Goal: Task Accomplishment & Management: Manage account settings

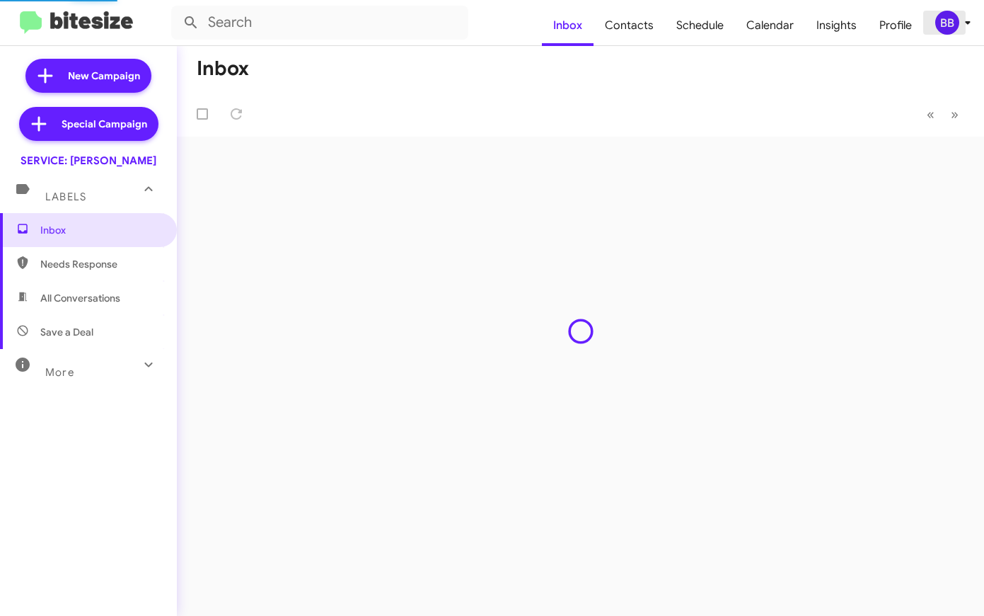
click at [950, 32] on div "BB" at bounding box center [947, 23] width 24 height 24
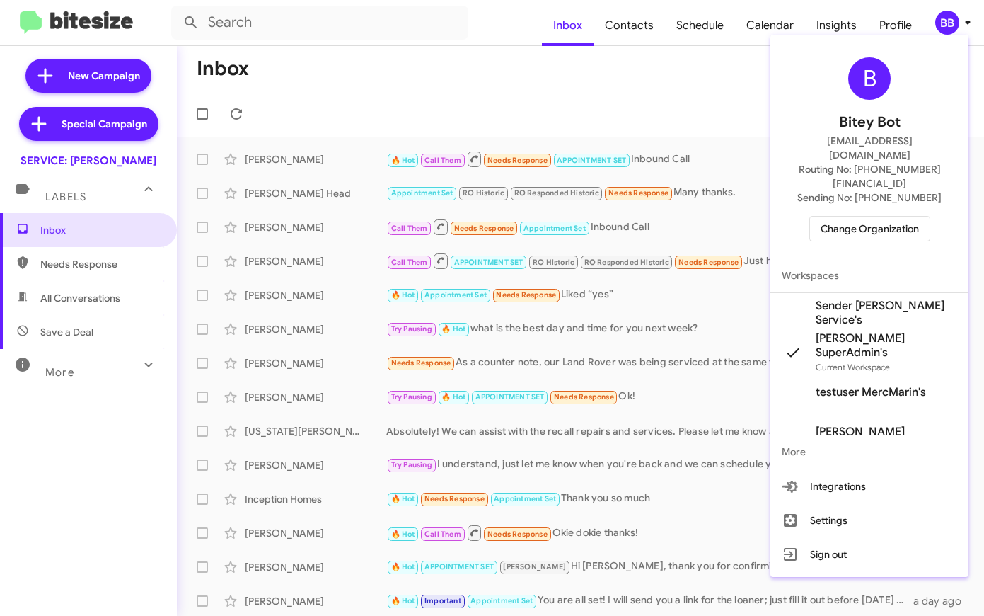
click at [876, 217] on span "Change Organization" at bounding box center [870, 229] width 98 height 24
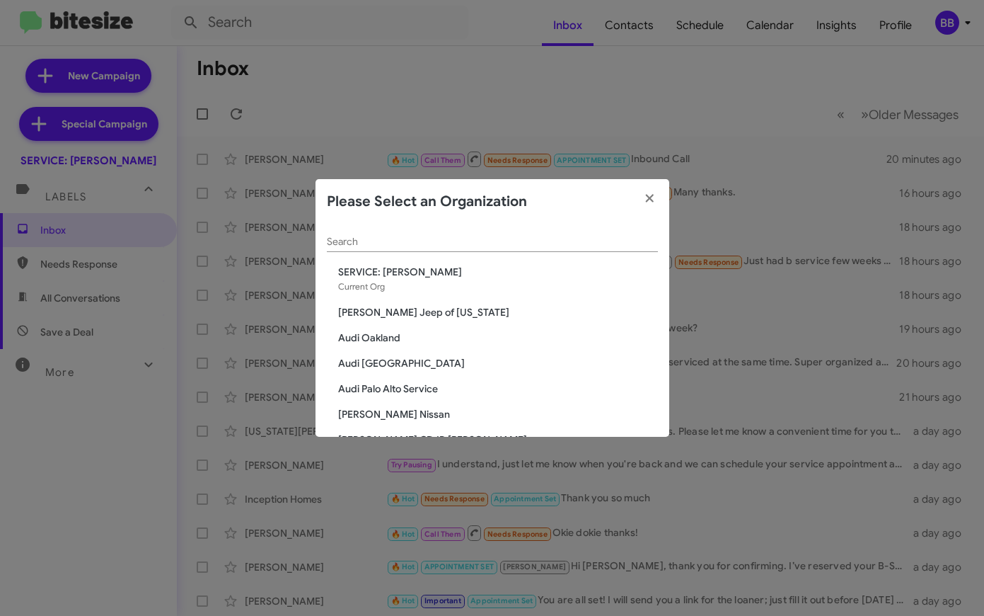
click at [528, 236] on div "Search" at bounding box center [492, 238] width 331 height 28
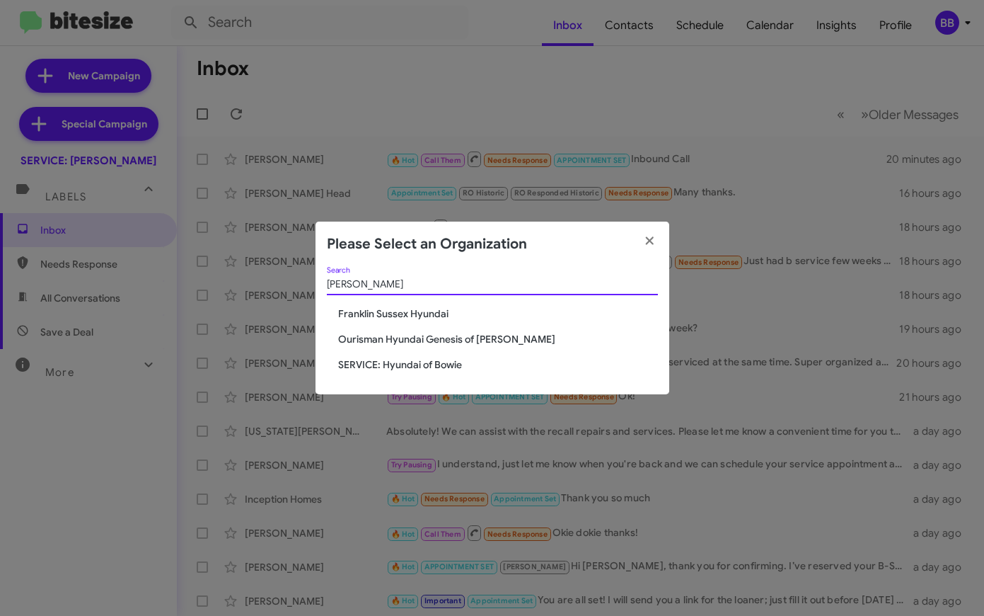
type input "[PERSON_NAME]"
click at [395, 316] on span "Franklin Sussex Hyundai" at bounding box center [498, 313] width 320 height 14
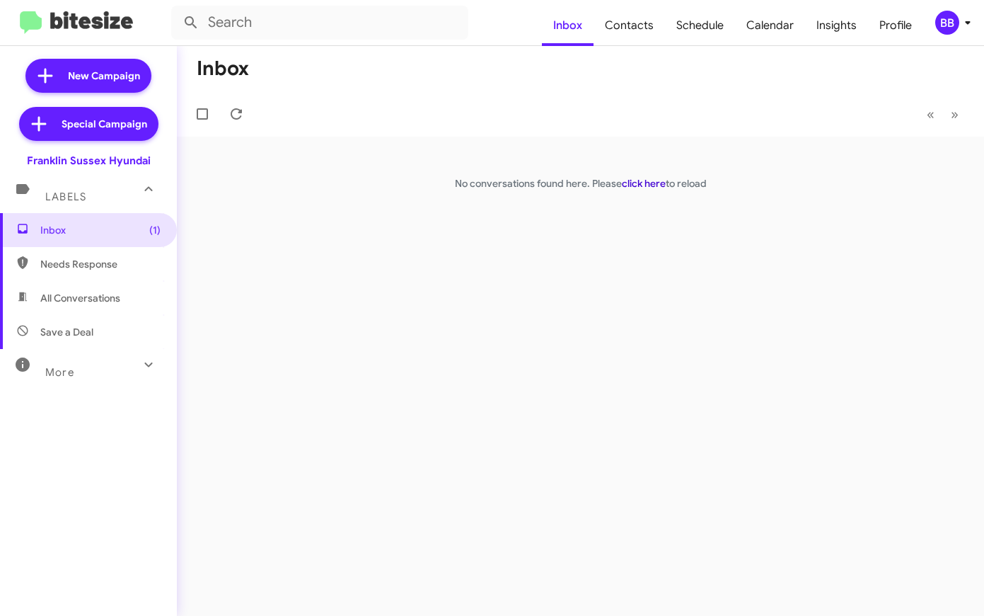
click at [639, 180] on link "click here" at bounding box center [644, 183] width 44 height 13
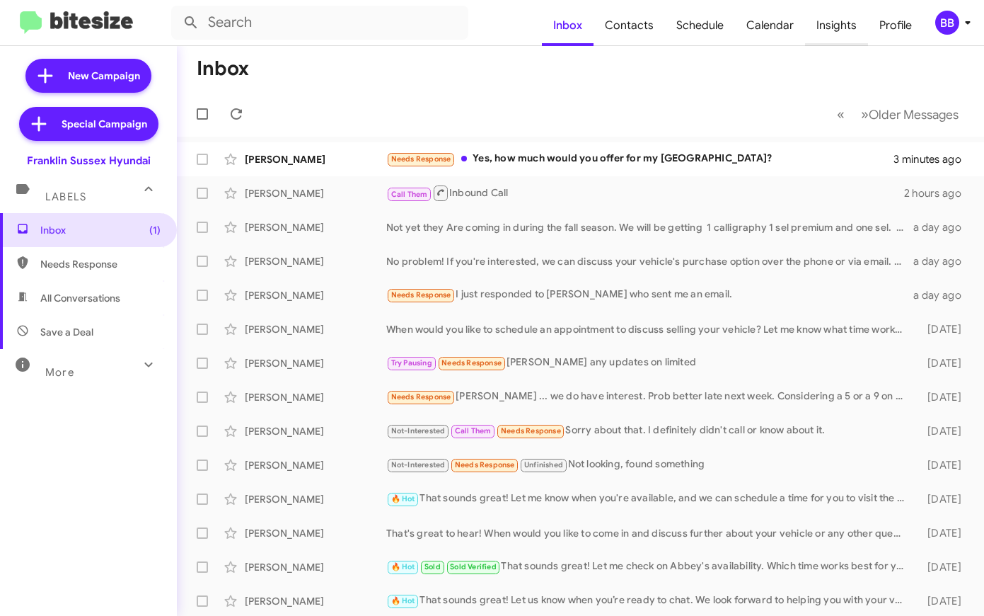
click at [844, 35] on span "Insights" at bounding box center [836, 25] width 63 height 41
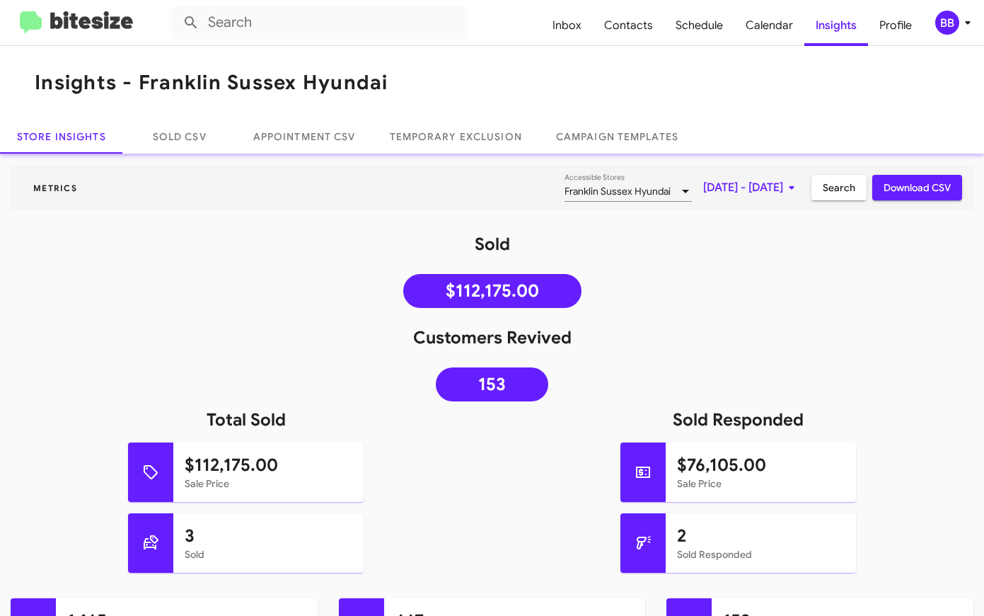
click at [64, 23] on img at bounding box center [76, 22] width 113 height 23
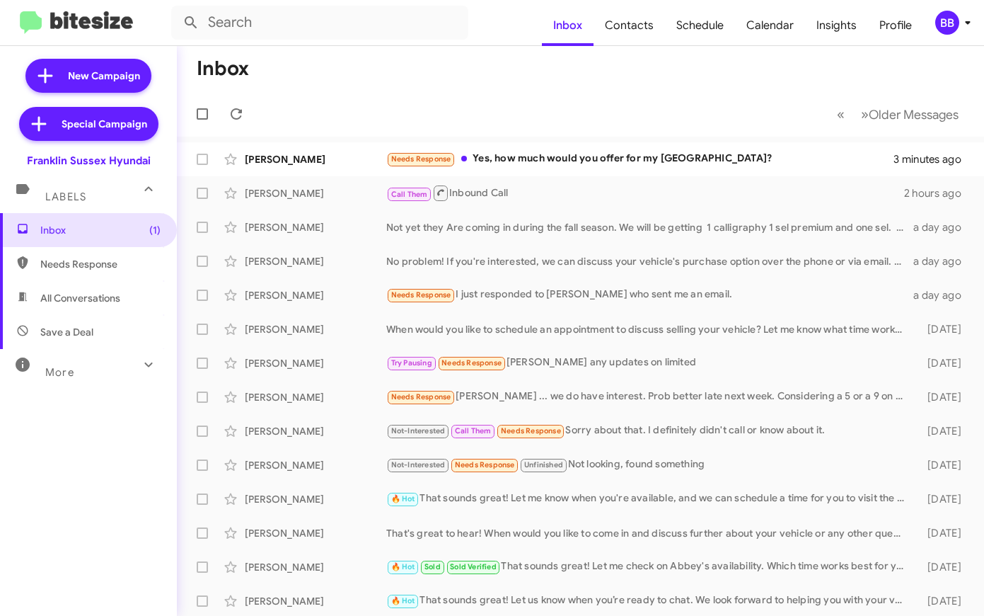
click at [94, 371] on div "More" at bounding box center [74, 366] width 126 height 26
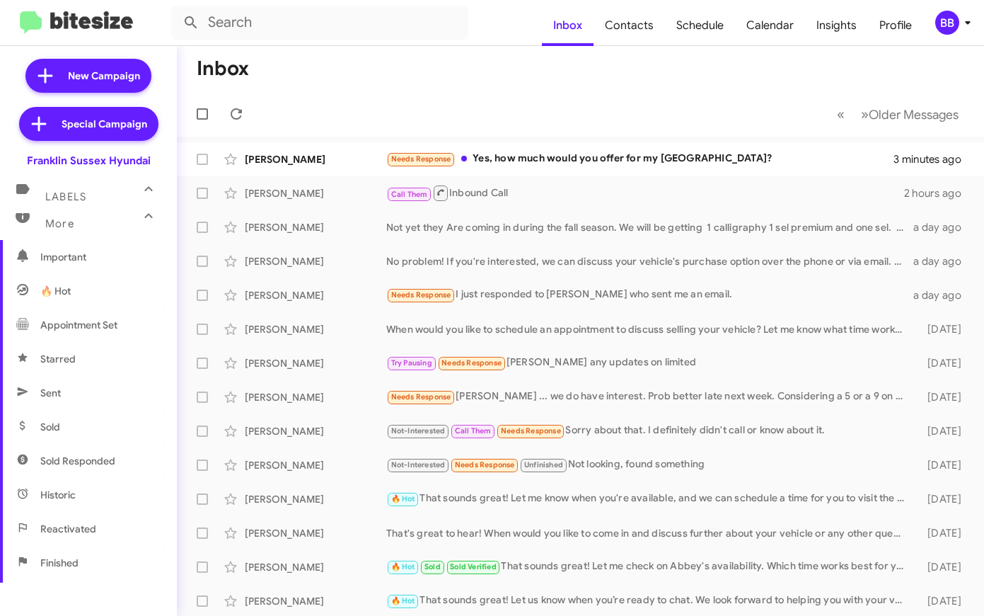
scroll to position [194, 0]
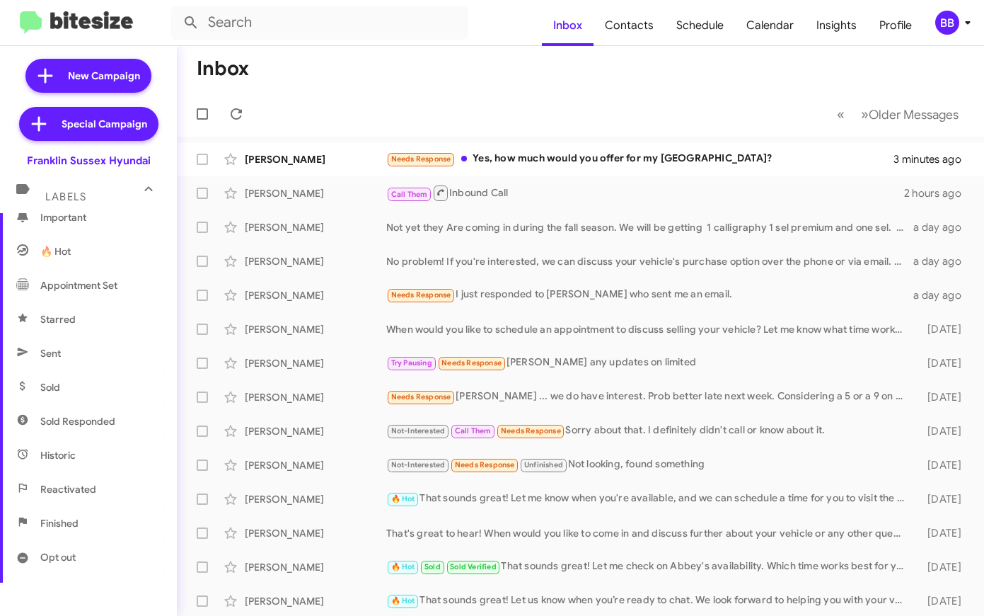
click at [87, 424] on span "Sold Responded" at bounding box center [77, 421] width 75 height 14
type input "in:sold-verified"
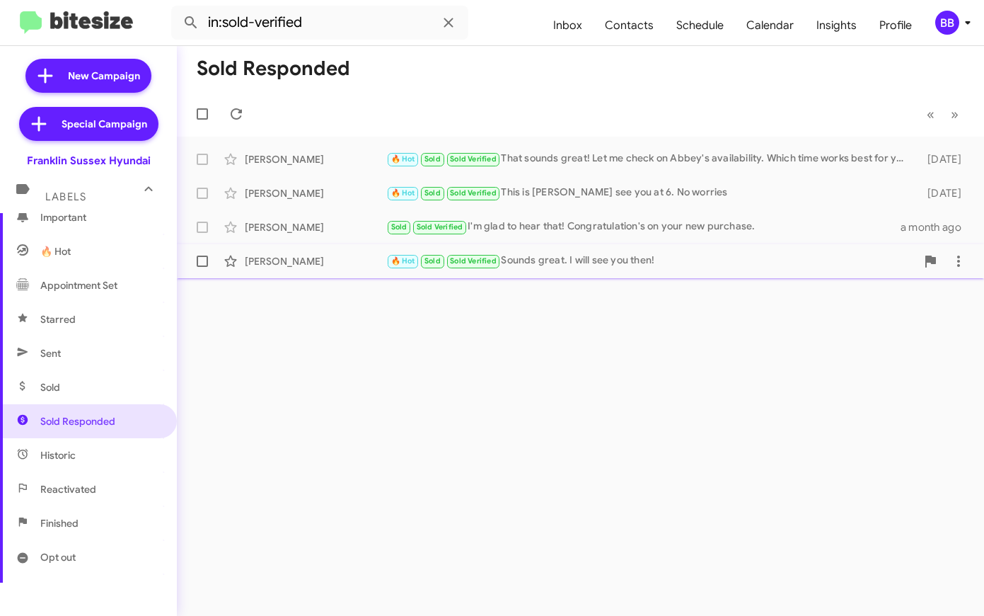
click at [546, 265] on div "🔥 Hot Sold Sold Verified Sounds great. I will see you then!" at bounding box center [651, 261] width 530 height 16
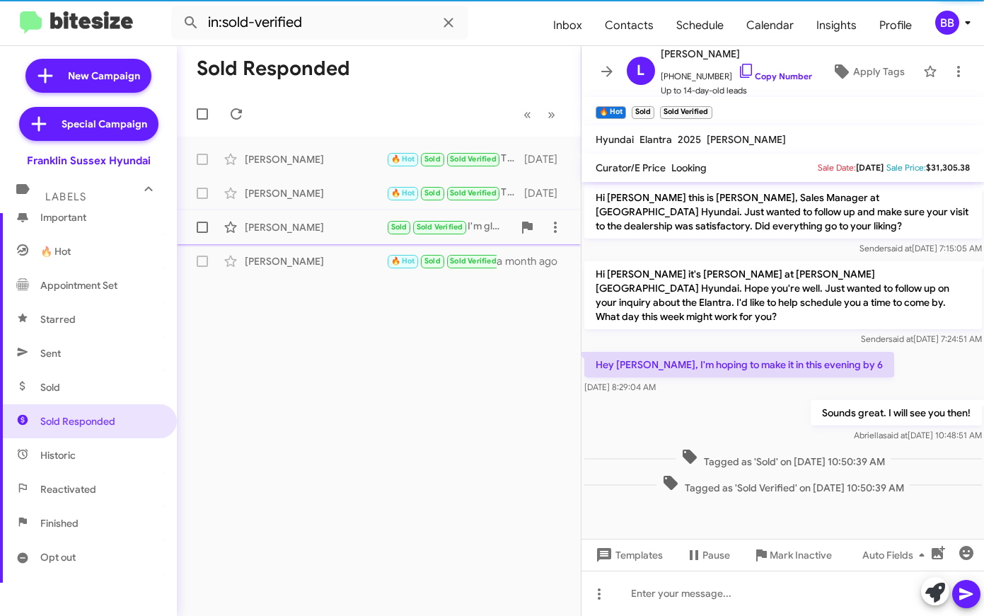
click at [347, 224] on div "Patrick Lohn" at bounding box center [316, 227] width 142 height 14
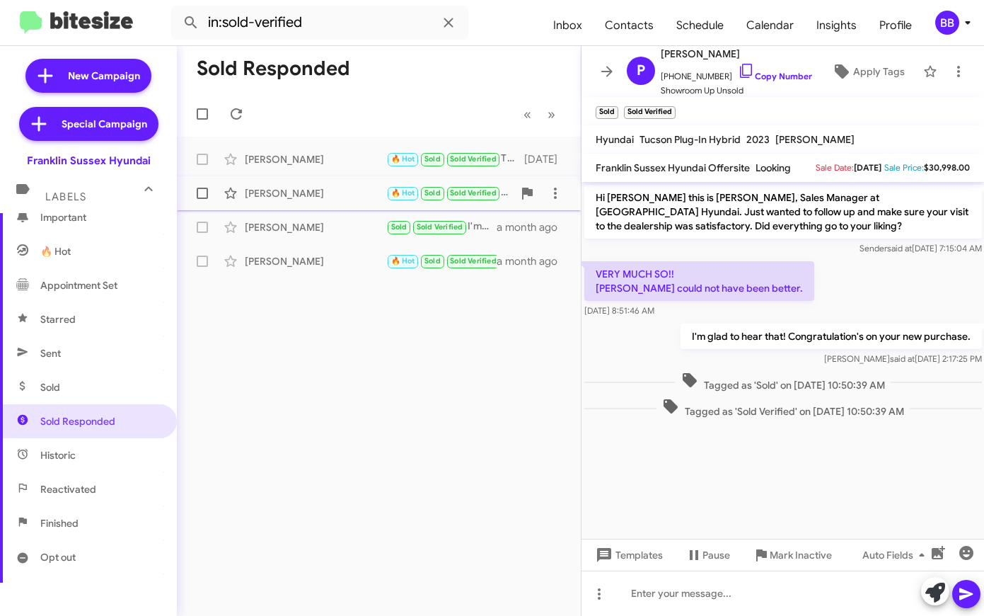
click at [330, 206] on div "Evan Heidt 🔥 Hot Sold Sold Verified This is Chris see you at 6. No worries 15 d…" at bounding box center [378, 193] width 381 height 28
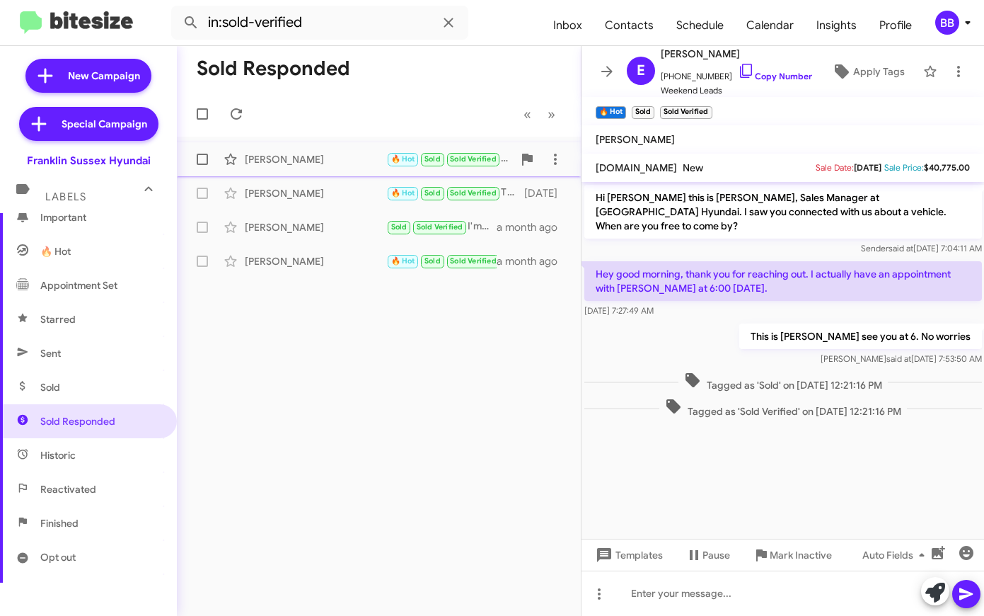
click at [323, 158] on div "Holly Perry" at bounding box center [316, 159] width 142 height 14
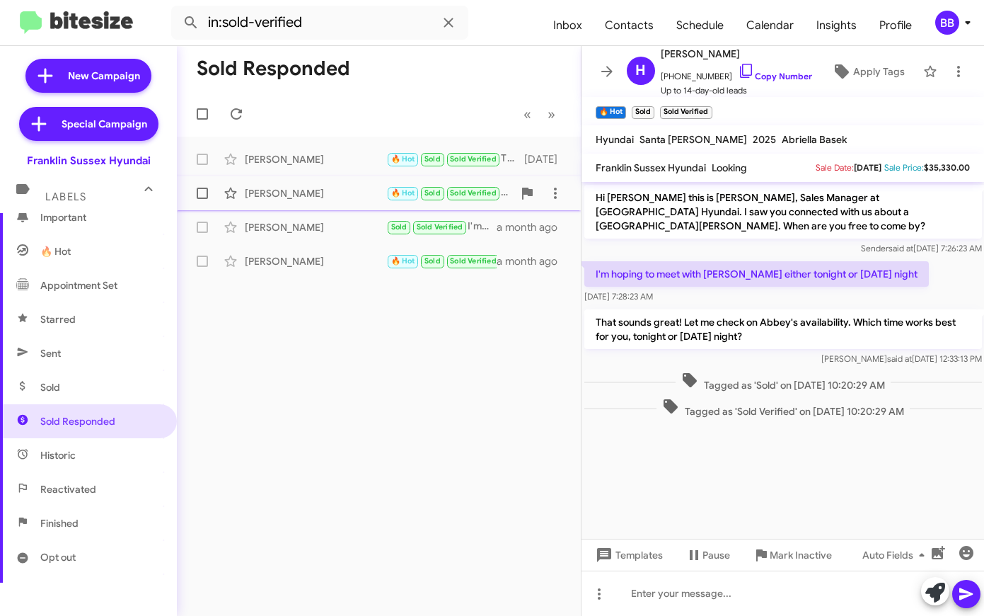
click at [321, 194] on div "Evan Heidt" at bounding box center [316, 193] width 142 height 14
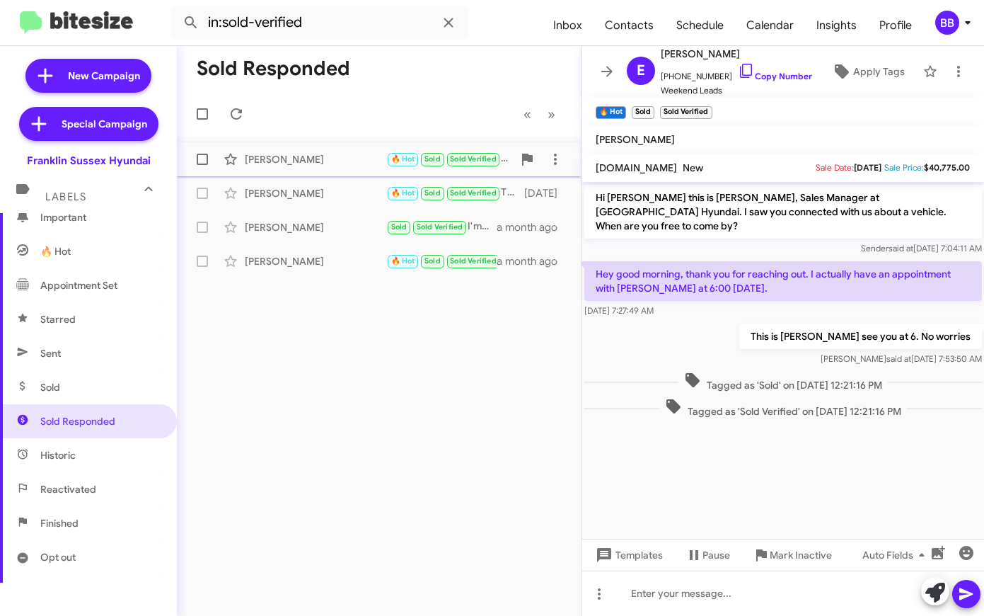
click at [323, 162] on div "Holly Perry" at bounding box center [316, 159] width 142 height 14
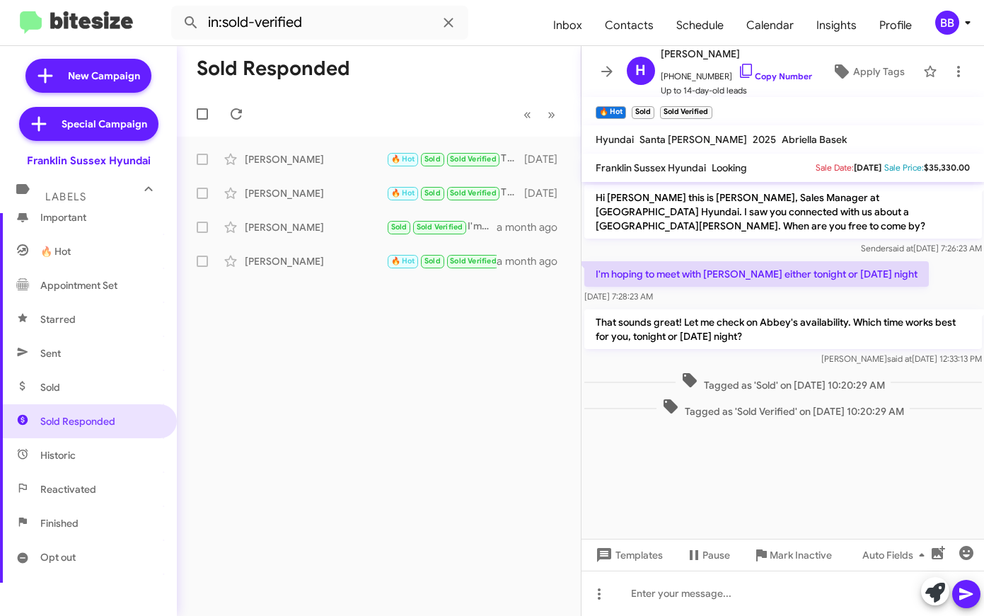
click at [945, 18] on div "BB" at bounding box center [947, 23] width 24 height 24
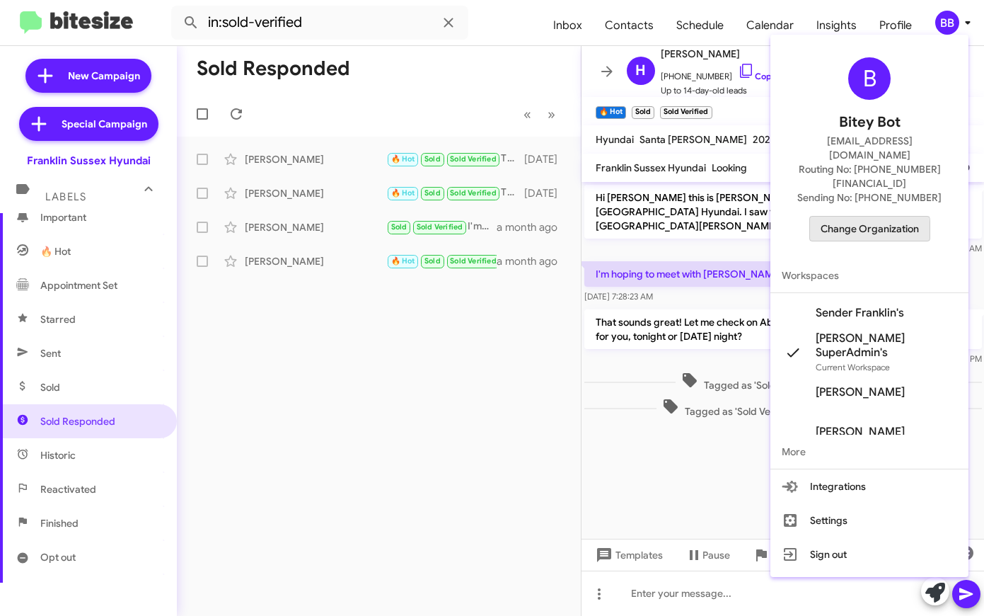
click at [867, 217] on span "Change Organization" at bounding box center [870, 229] width 98 height 24
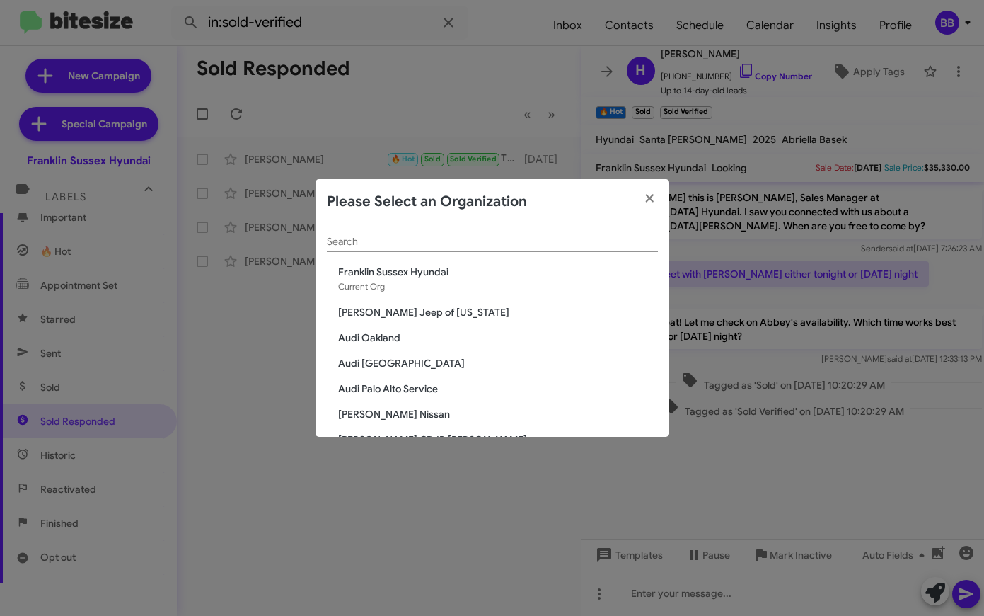
click at [521, 240] on input "Search" at bounding box center [492, 241] width 331 height 11
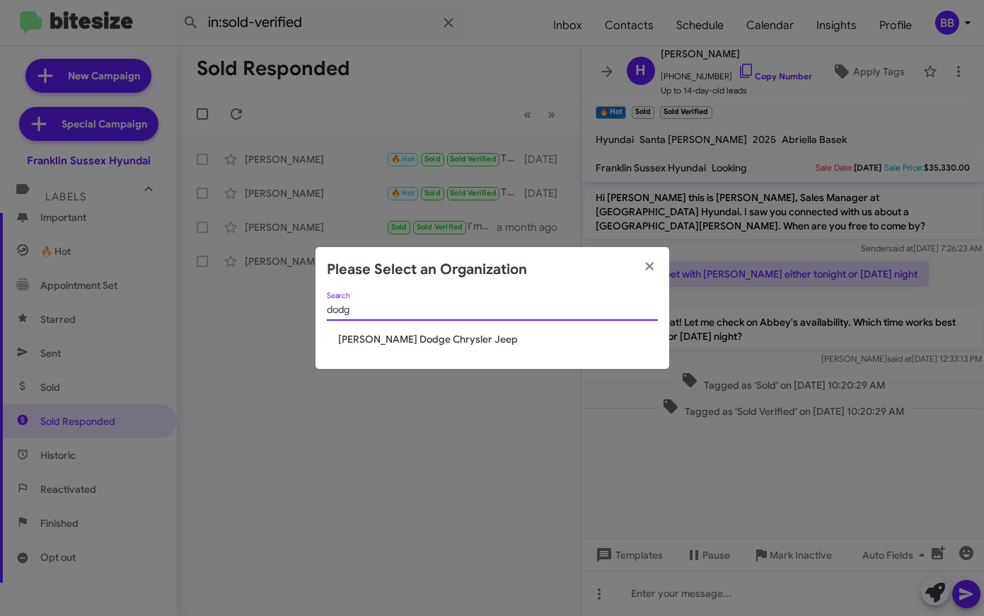
type input "dodg"
click at [372, 345] on span "[PERSON_NAME] Dodge Chrysler Jeep" at bounding box center [498, 339] width 320 height 14
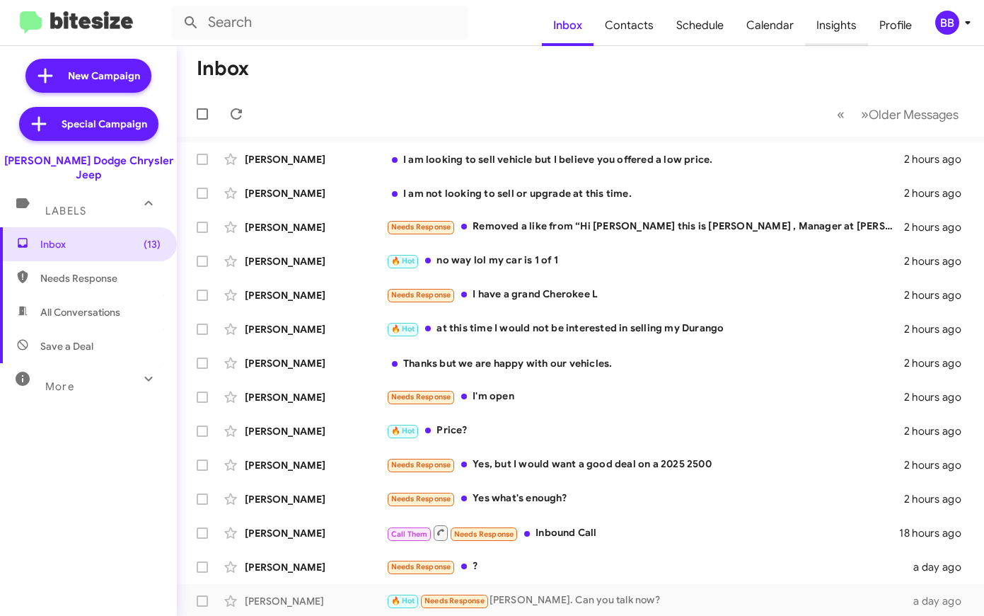
click at [839, 35] on span "Insights" at bounding box center [836, 25] width 63 height 41
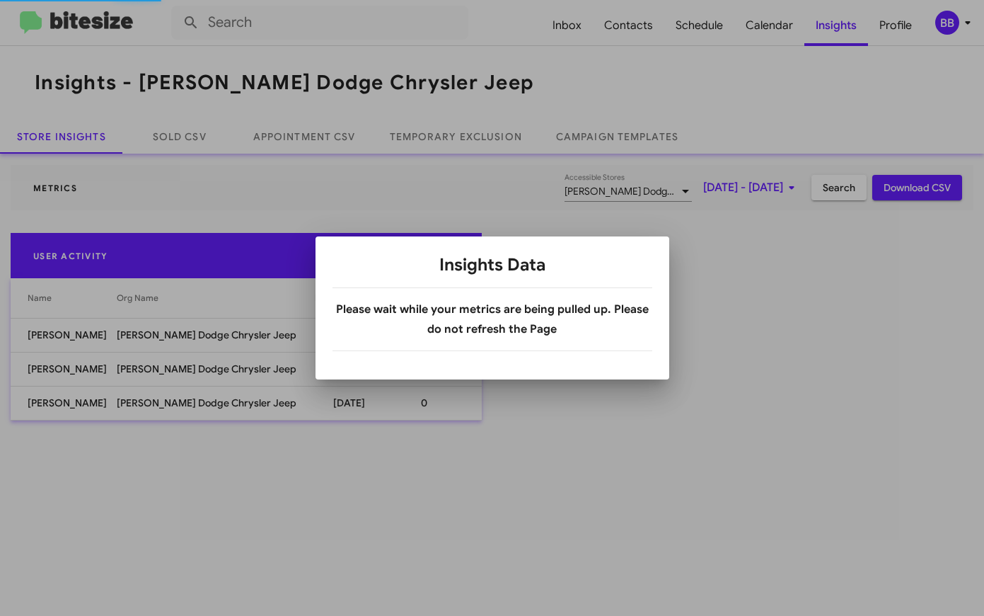
click at [85, 45] on mat-divider at bounding box center [492, 45] width 984 height 1
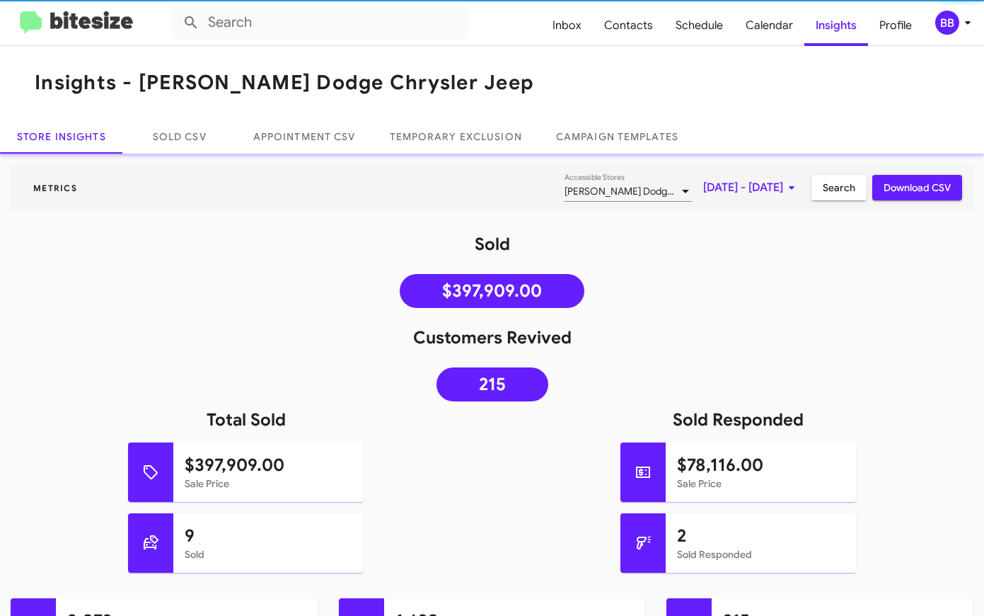
click at [74, 26] on img at bounding box center [76, 22] width 113 height 23
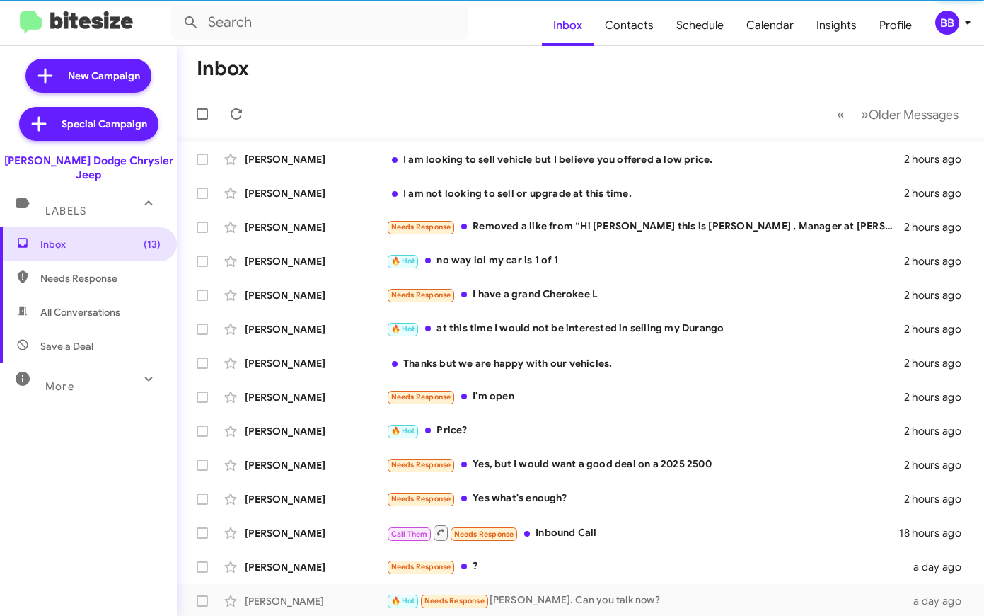
click at [93, 376] on div "More" at bounding box center [74, 380] width 126 height 26
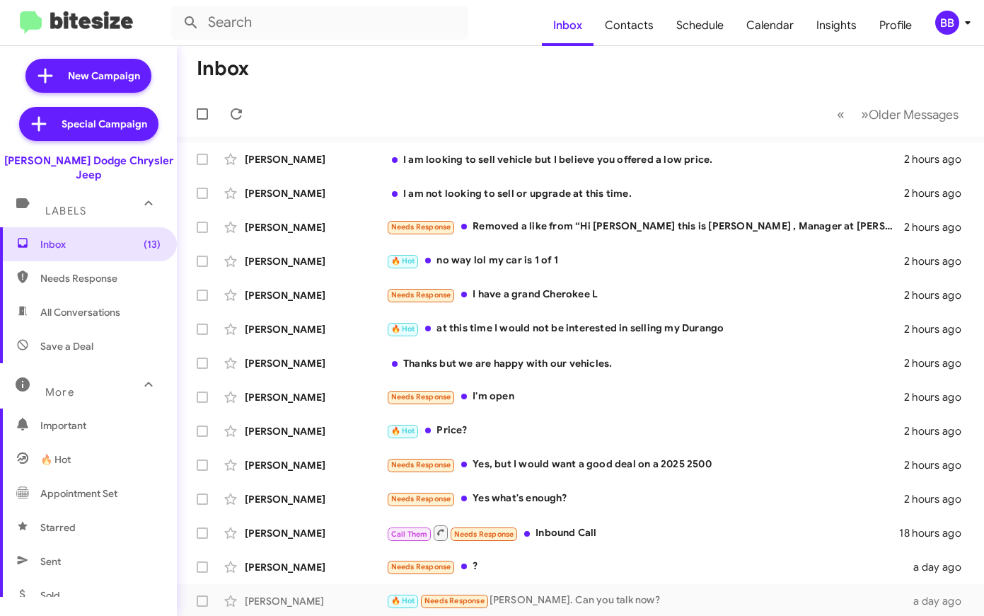
scroll to position [299, 0]
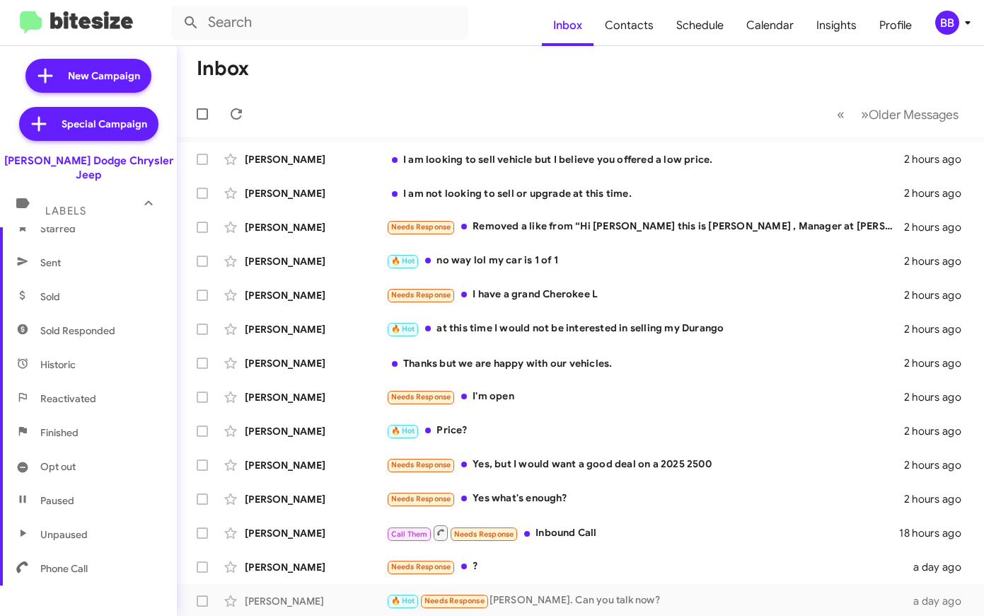
click at [86, 323] on span "Sold Responded" at bounding box center [77, 330] width 75 height 14
type input "in:sold-verified"
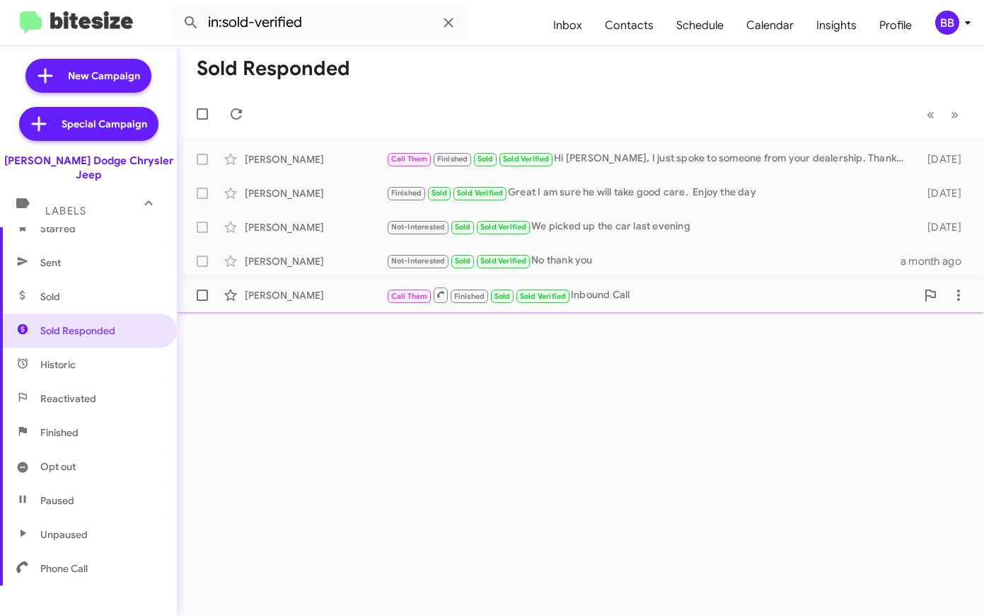
click at [353, 297] on div "Isaac Little" at bounding box center [316, 295] width 142 height 14
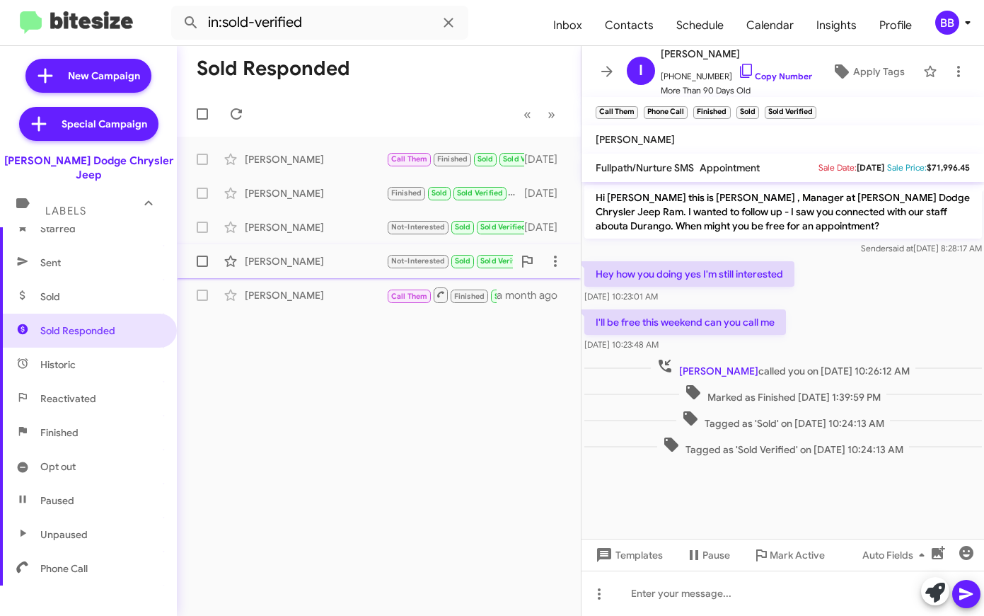
click at [315, 261] on div "Ted Wickner" at bounding box center [316, 261] width 142 height 14
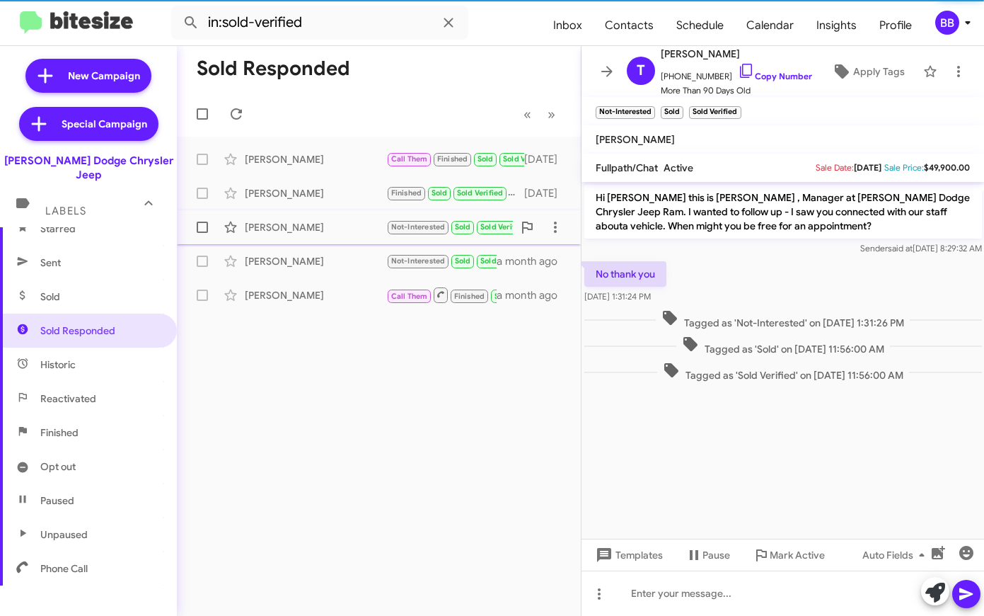
click at [326, 231] on div "Laurie Smith" at bounding box center [316, 227] width 142 height 14
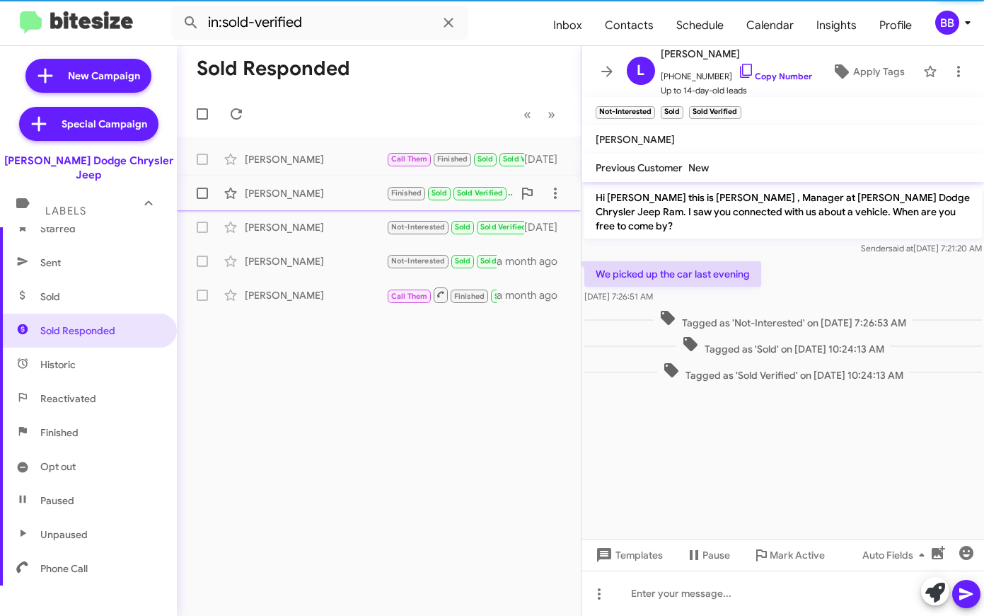
click at [336, 197] on div "Susan Molhotra" at bounding box center [316, 193] width 142 height 14
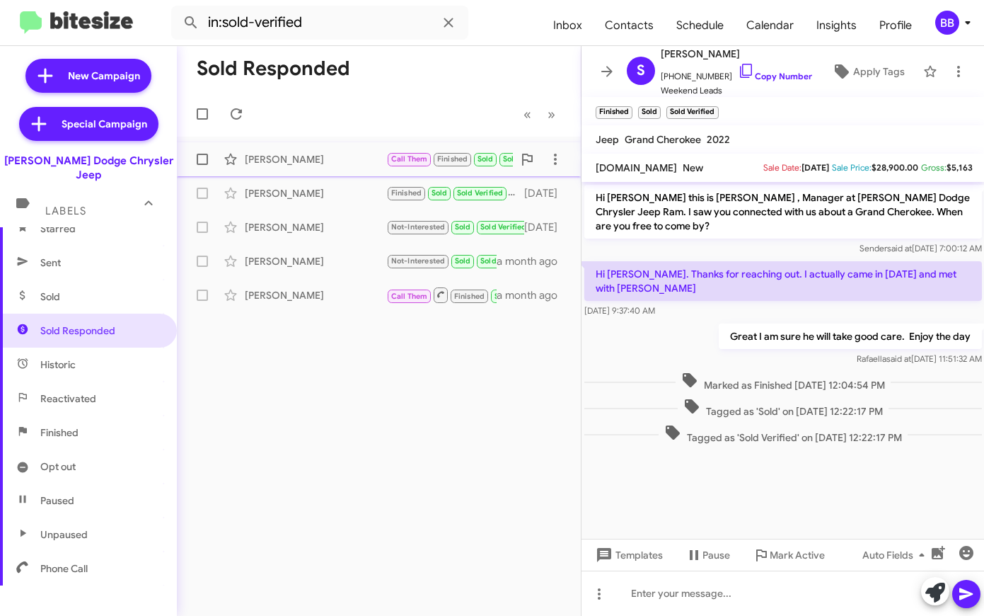
click at [342, 164] on div "Manuel Oliveira" at bounding box center [316, 159] width 142 height 14
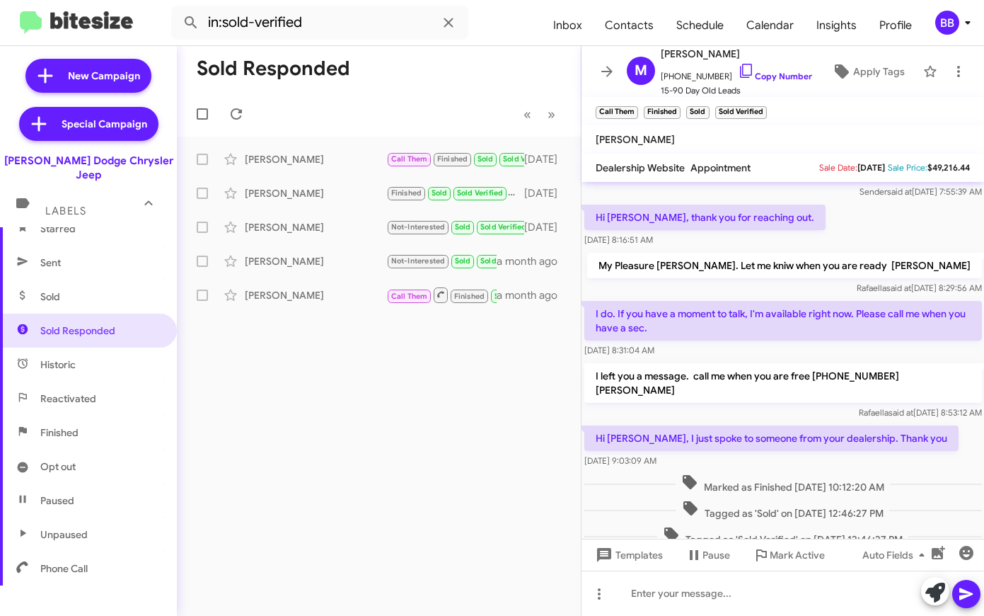
scroll to position [274, 0]
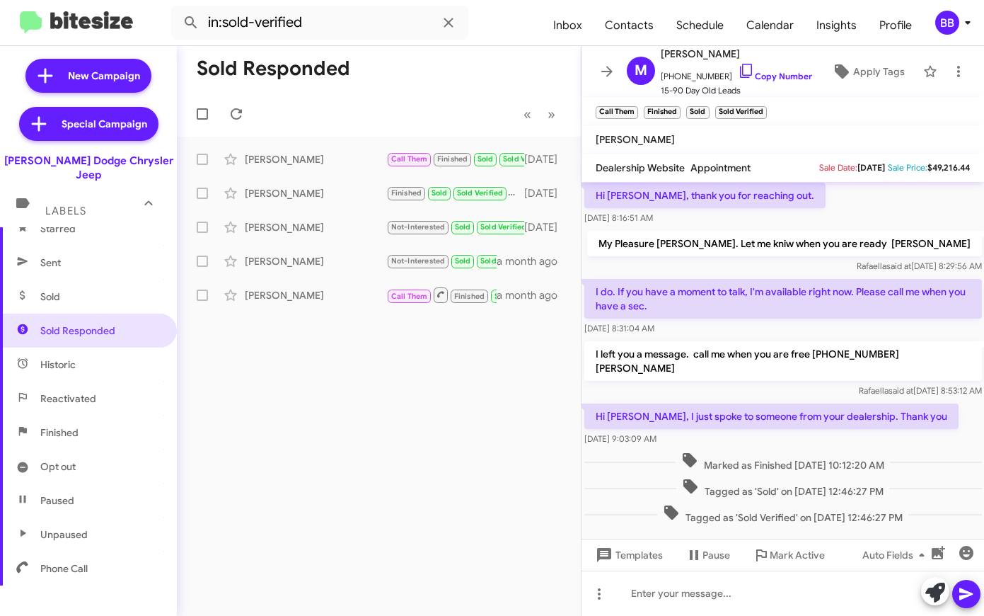
click at [85, 32] on img at bounding box center [76, 22] width 113 height 23
